Goal: Information Seeking & Learning: Learn about a topic

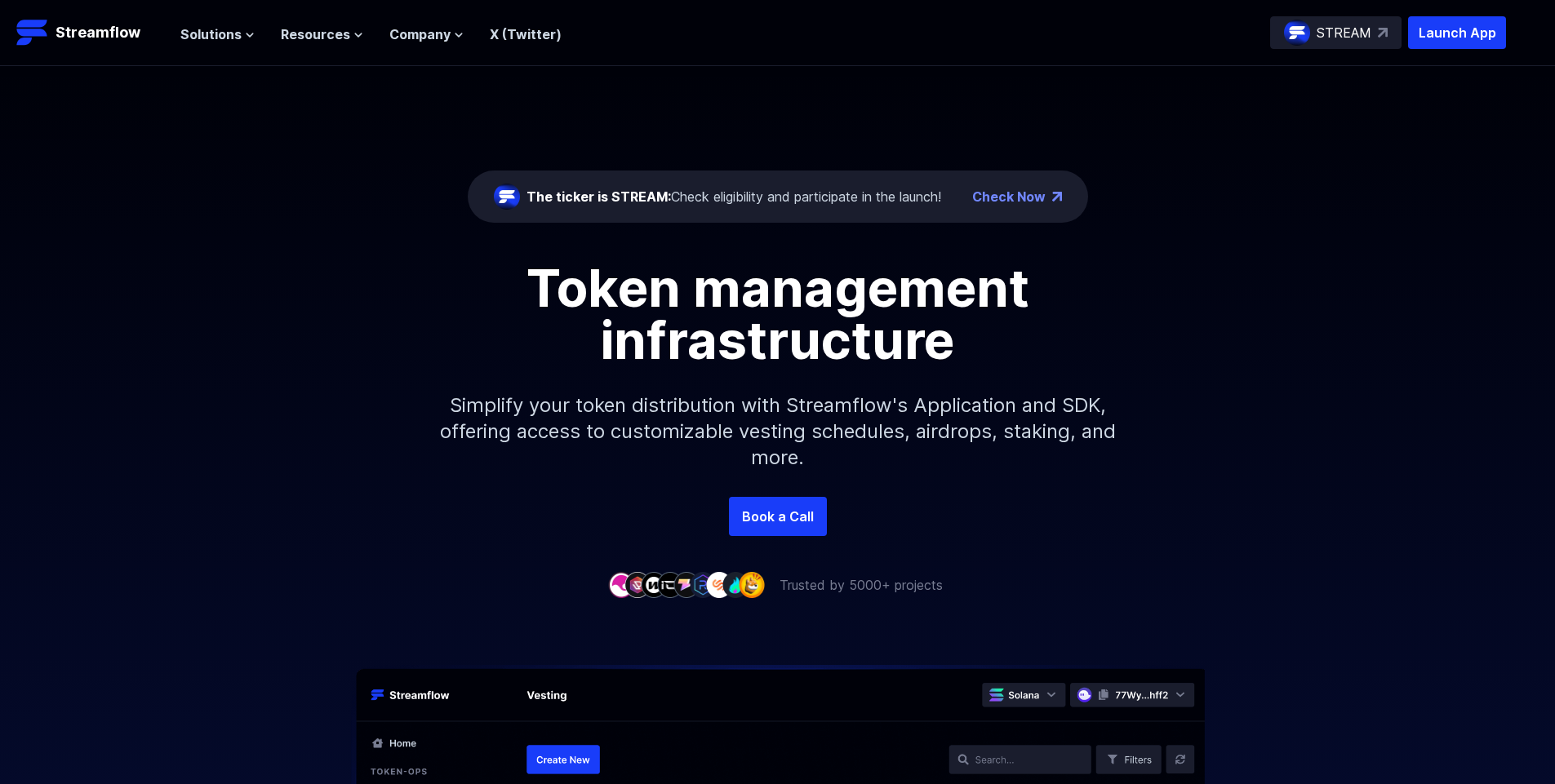
click at [1075, 415] on p "Simplify your token distribution with Streamflow's Application and SDK, offerin…" at bounding box center [778, 432] width 702 height 131
click at [771, 418] on p "Simplify your token distribution with Streamflow's Application and SDK, offerin…" at bounding box center [778, 432] width 702 height 131
drag, startPoint x: 750, startPoint y: 406, endPoint x: 989, endPoint y: 412, distance: 239.1
click at [969, 410] on p "Simplify your token distribution with Streamflow's Application and SDK, offerin…" at bounding box center [778, 432] width 702 height 131
click at [1000, 412] on p "Simplify your token distribution with Streamflow's Application and SDK, offerin…" at bounding box center [778, 432] width 702 height 131
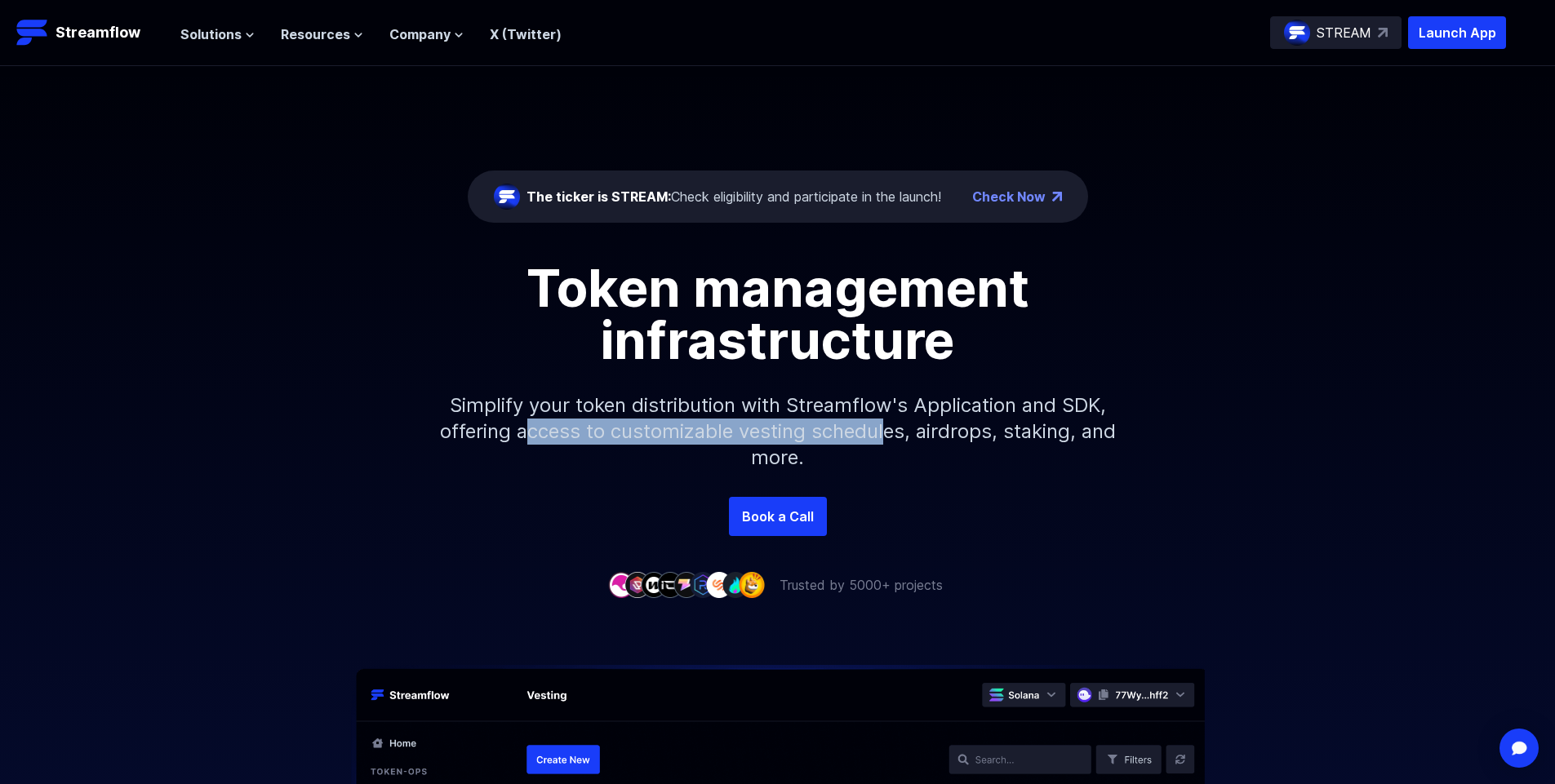
drag, startPoint x: 543, startPoint y: 428, endPoint x: 909, endPoint y: 430, distance: 366.0
click at [903, 427] on p "Simplify your token distribution with Streamflow's Application and SDK, offerin…" at bounding box center [778, 432] width 702 height 131
click at [1015, 444] on p "Simplify your token distribution with Streamflow's Application and SDK, offerin…" at bounding box center [778, 432] width 702 height 131
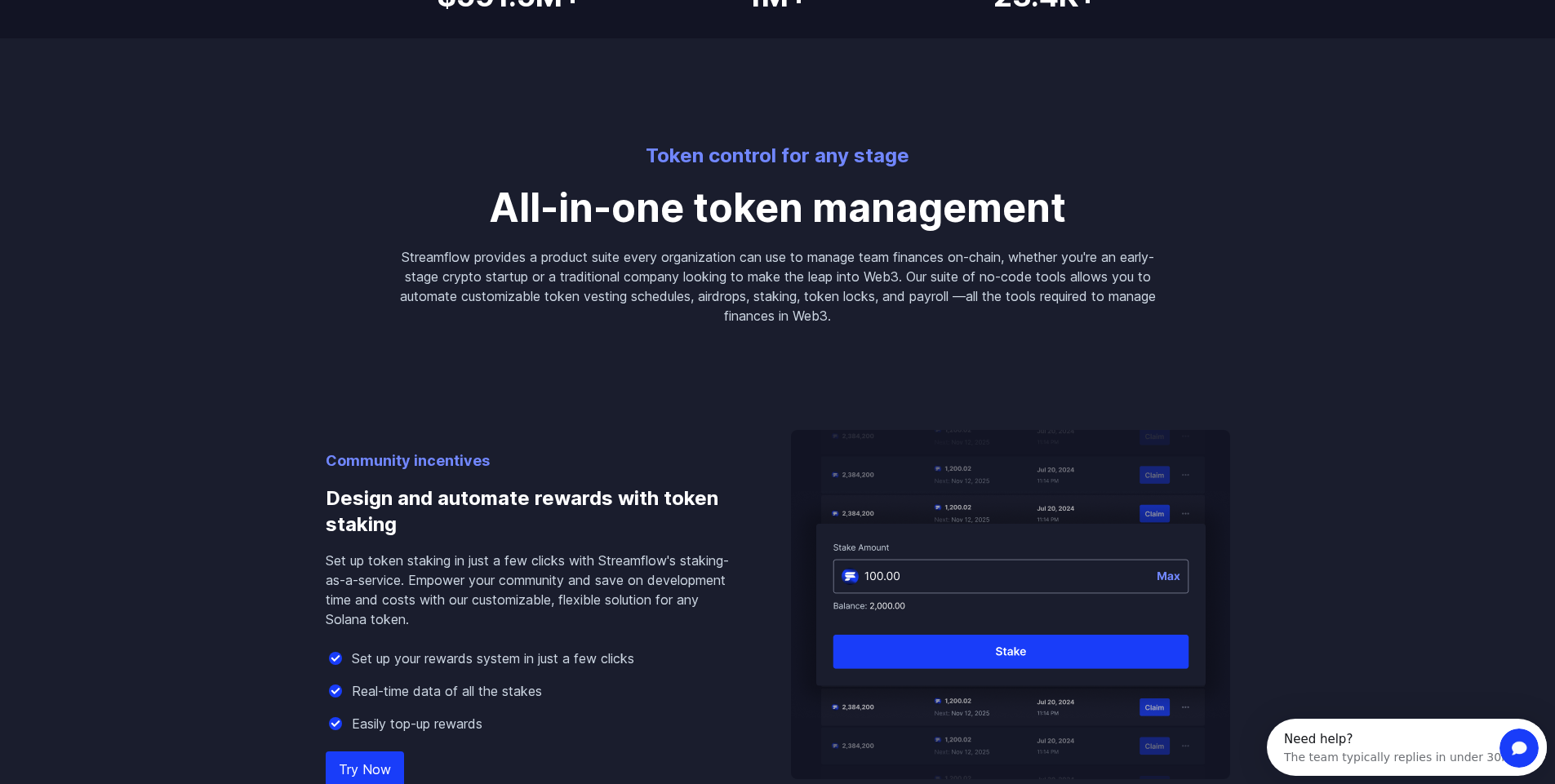
scroll to position [1175, 0]
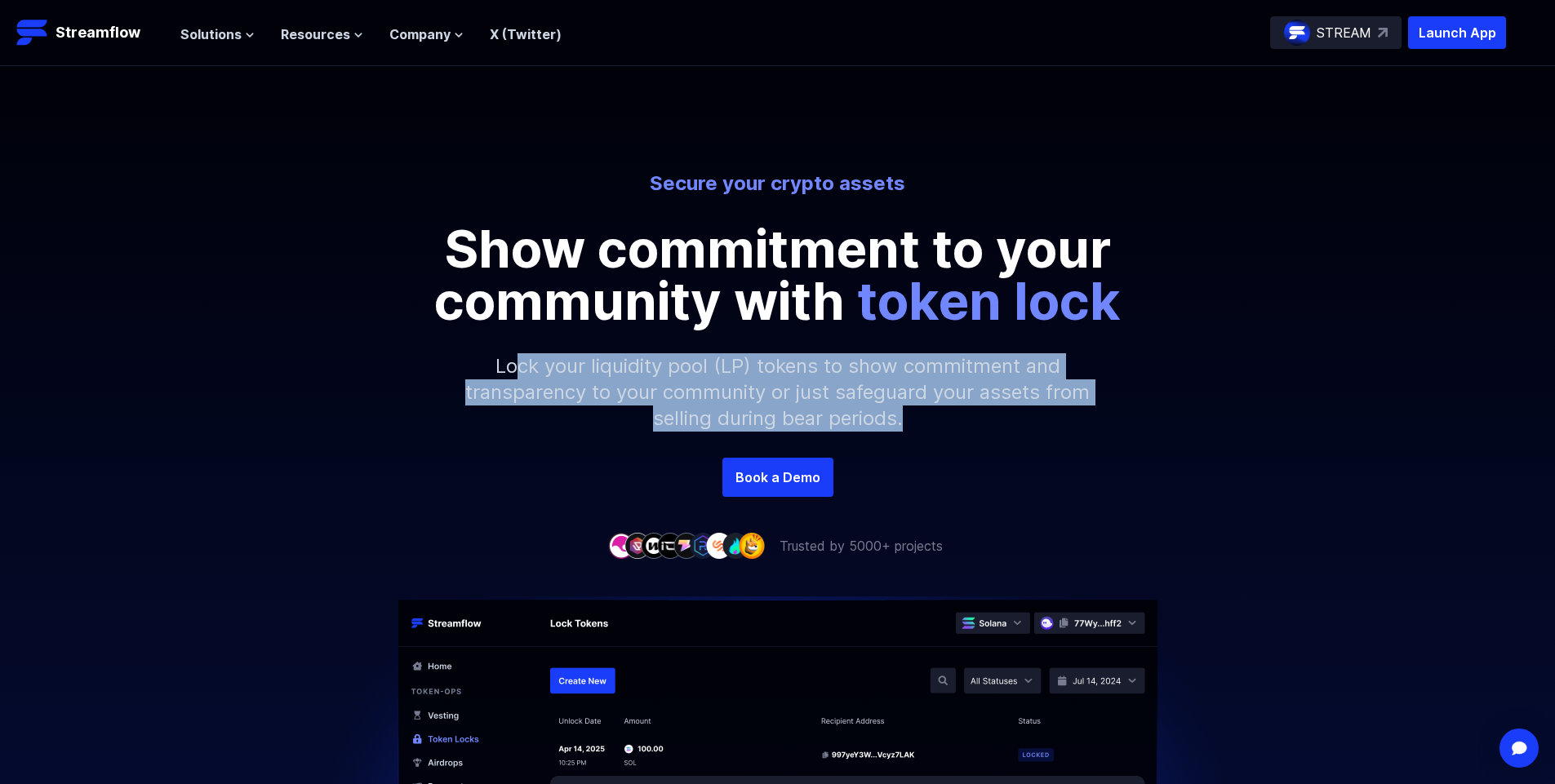
drag, startPoint x: 514, startPoint y: 359, endPoint x: 1078, endPoint y: 416, distance: 566.9
click at [1078, 416] on p "Lock your liquidity pool (LP) tokens to show commitment and transparency to you…" at bounding box center [778, 392] width 702 height 131
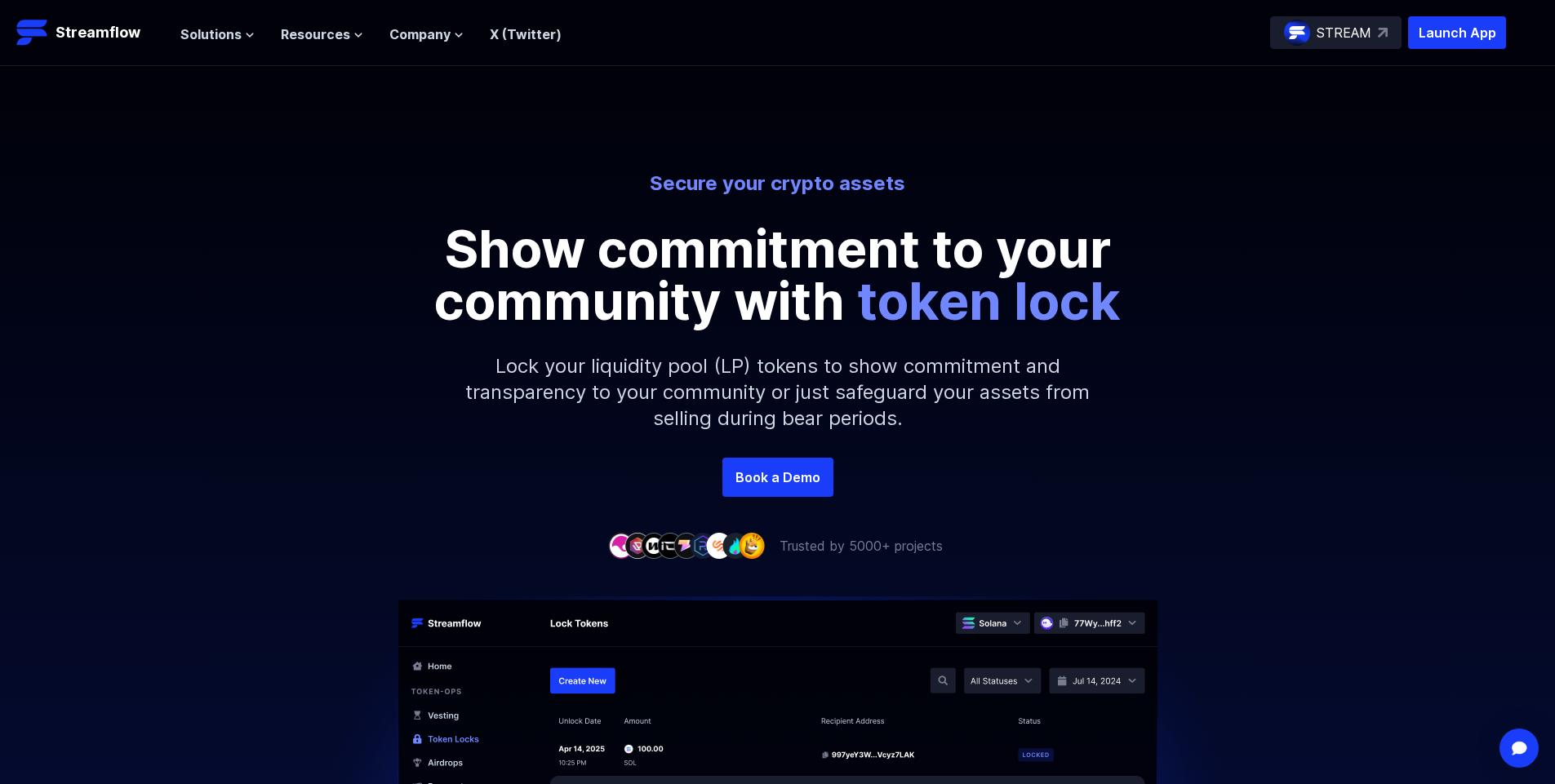
click at [980, 340] on p "Lock your liquidity pool (LP) tokens to show commitment and transparency to you…" at bounding box center [778, 392] width 702 height 131
